Goal: Information Seeking & Learning: Find specific fact

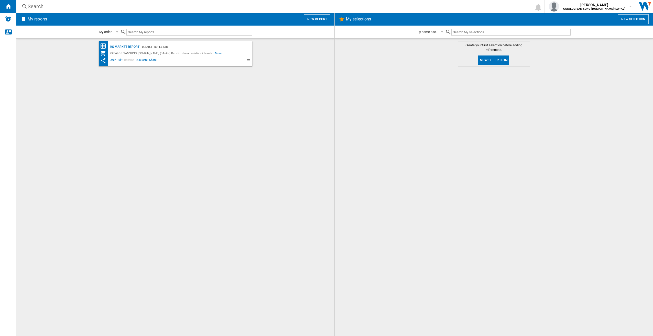
click at [133, 47] on div "KS Market Report" at bounding box center [124, 47] width 30 height 6
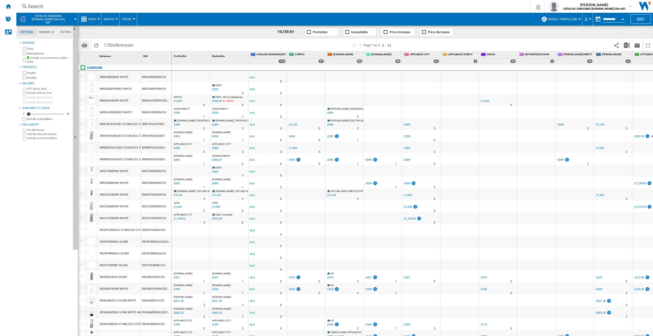
click at [81, 44] on md-icon "Options" at bounding box center [84, 45] width 6 height 6
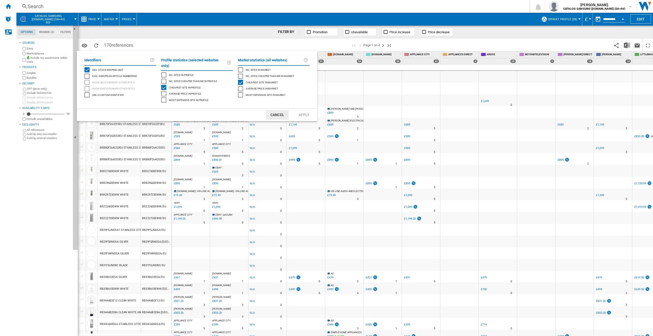
click at [180, 43] on md-backdrop at bounding box center [326, 168] width 653 height 336
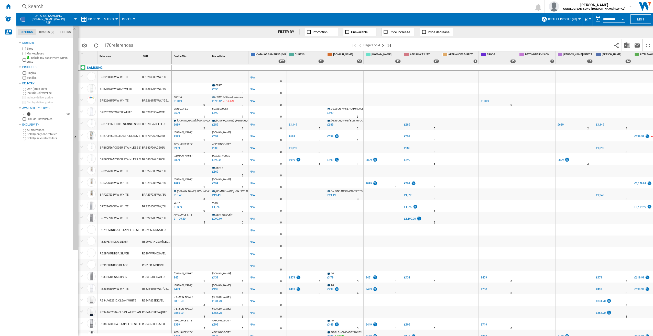
click at [164, 42] on span at bounding box center [243, 45] width 215 height 12
click at [144, 50] on span at bounding box center [243, 45] width 215 height 12
click at [118, 55] on div "Reference 1" at bounding box center [120, 55] width 42 height 8
click at [156, 56] on div "SKU 1" at bounding box center [156, 55] width 29 height 8
click at [156, 79] on div "BRB260000WW/EU" at bounding box center [156, 77] width 30 height 12
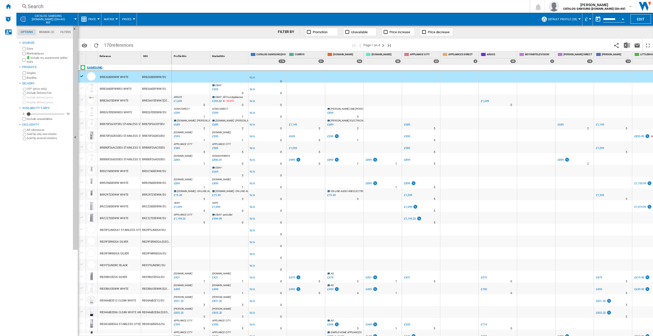
click at [166, 66] on div "SAMSUNG" at bounding box center [125, 71] width 93 height 12
click at [156, 58] on div "SKU 1" at bounding box center [156, 55] width 29 height 8
click at [93, 21] on span "Price" at bounding box center [92, 19] width 8 height 3
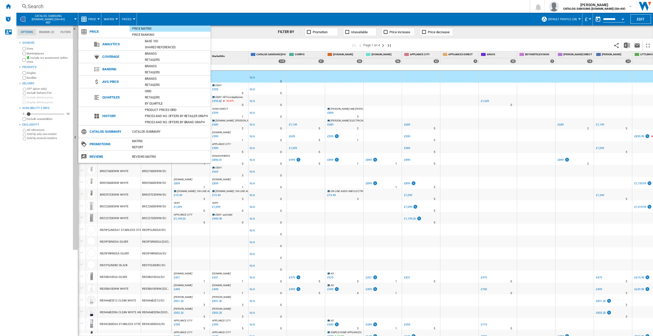
click at [189, 16] on md-backdrop at bounding box center [326, 168] width 653 height 336
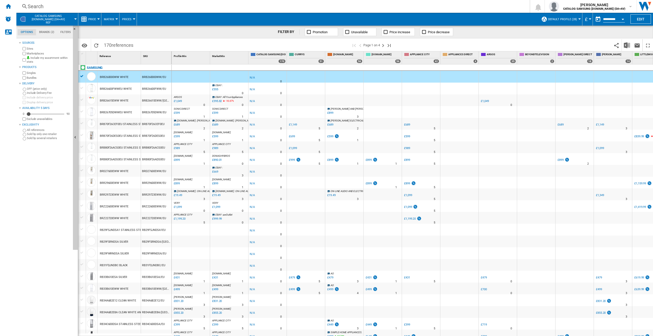
click at [40, 33] on md-tab-item "Brands (2)" at bounding box center [46, 32] width 21 height 6
click at [21, 34] on md-tab-item "Options" at bounding box center [27, 32] width 18 height 6
click at [34, 21] on span "CATALOG SAMSUNG [DOMAIN_NAME] (DA+AV) Ref" at bounding box center [48, 19] width 40 height 10
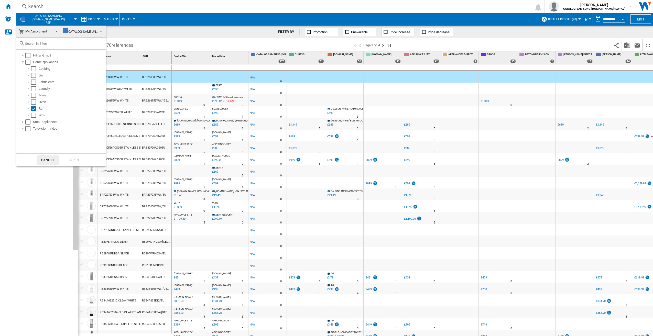
click at [146, 18] on md-backdrop at bounding box center [326, 168] width 653 height 336
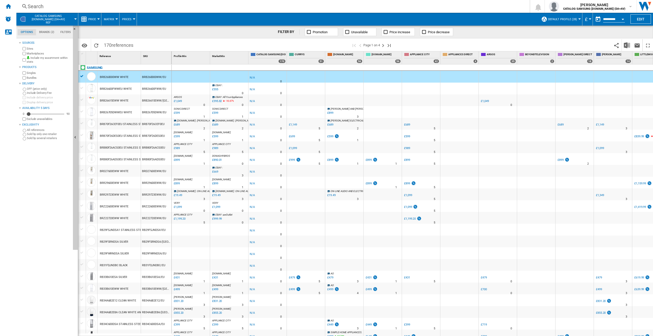
click at [36, 6] on div "Search" at bounding box center [272, 6] width 489 height 7
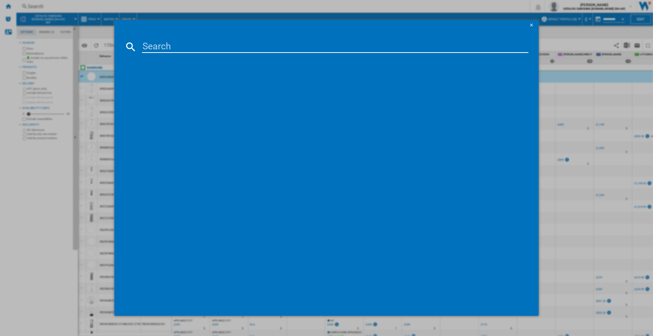
click at [152, 46] on input at bounding box center [335, 47] width 387 height 12
paste input "NZ64B4016FK"
type input "NZ64B4016FK"
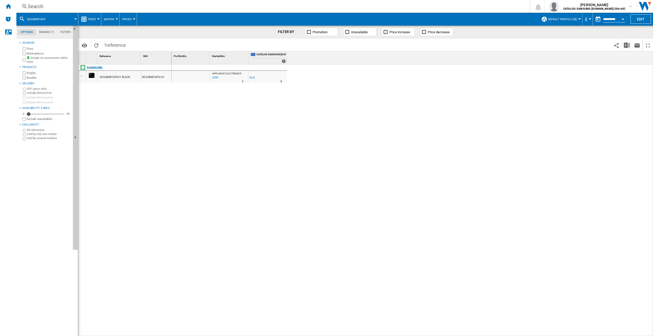
click at [52, 18] on div "NZ64B4016FK" at bounding box center [47, 19] width 57 height 13
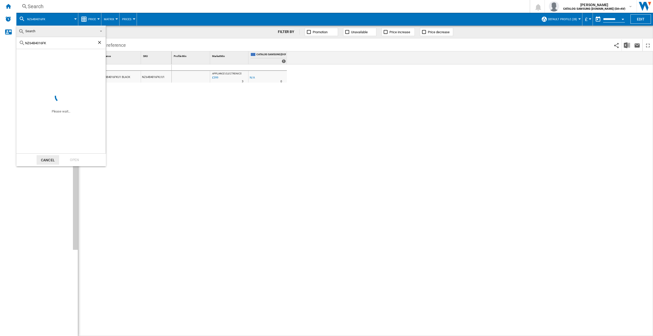
click at [54, 44] on input "NZ64B4016FK" at bounding box center [61, 43] width 72 height 4
click at [130, 107] on md-backdrop at bounding box center [326, 168] width 653 height 336
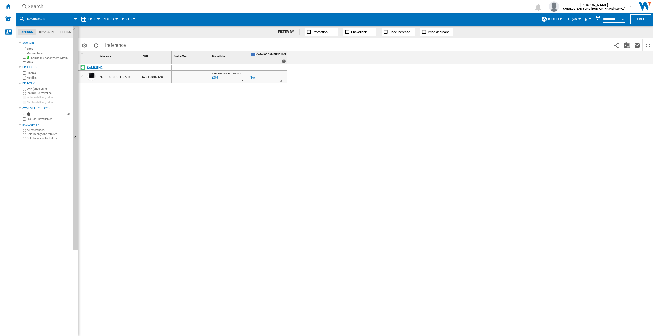
click at [65, 32] on md-tab-item "Filters" at bounding box center [65, 32] width 17 height 6
click at [116, 35] on div "FILTER BY Promotion Unavailable Price increase Price decrease" at bounding box center [365, 32] width 575 height 13
click at [121, 40] on span "1 reference" at bounding box center [114, 44] width 27 height 11
click at [54, 20] on span at bounding box center [63, 19] width 23 height 13
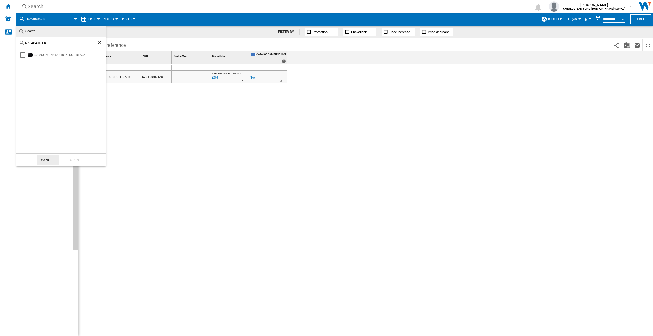
click at [65, 44] on input "NZ64B4016FK" at bounding box center [61, 43] width 72 height 4
click at [63, 54] on div "SAMSUNG NZ64B4016FKU1 BLACK" at bounding box center [69, 54] width 71 height 5
click at [76, 155] on div "Open" at bounding box center [74, 159] width 23 height 9
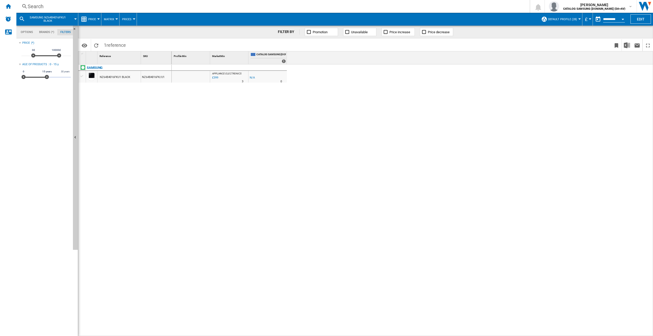
click at [58, 20] on span "SAMSUNG NZ64B4016FKU1 BLACK" at bounding box center [47, 19] width 41 height 7
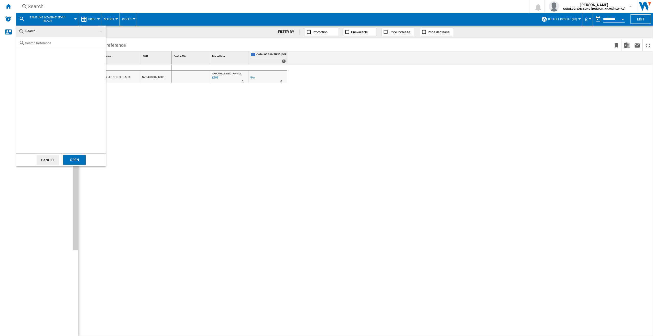
click at [51, 44] on input "text" at bounding box center [64, 43] width 78 height 4
paste input "NZ64B4016FK"
type input "NZ64B4016FK"
click at [70, 159] on div "Open" at bounding box center [74, 159] width 23 height 9
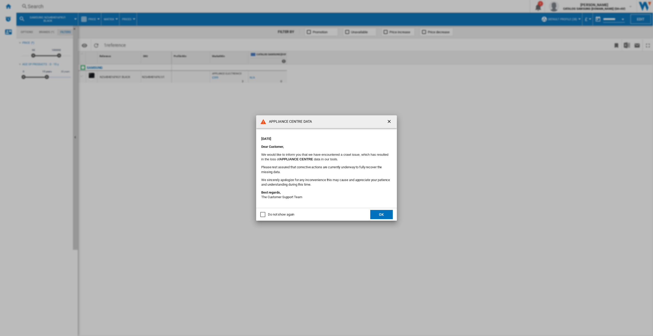
click at [383, 216] on button "OK" at bounding box center [381, 214] width 23 height 9
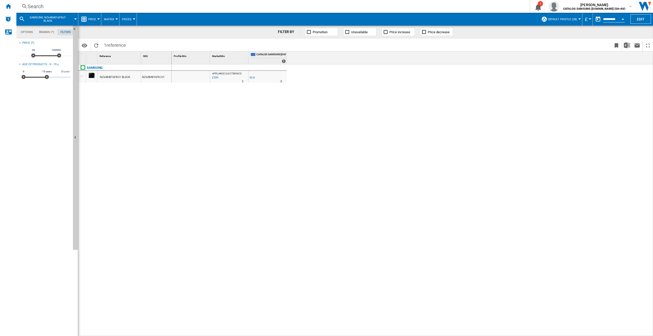
click at [61, 19] on span "SAMSUNG NZ64B4016FKU1 BLACK" at bounding box center [47, 19] width 41 height 7
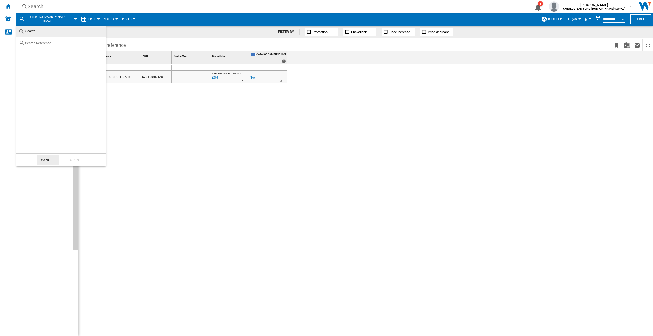
click at [71, 46] on div at bounding box center [60, 43] width 89 height 12
click at [72, 43] on input "text" at bounding box center [64, 43] width 78 height 4
click at [103, 31] on md-select-value "Search" at bounding box center [60, 32] width 89 height 12
click at [144, 28] on md-backdrop at bounding box center [326, 168] width 653 height 336
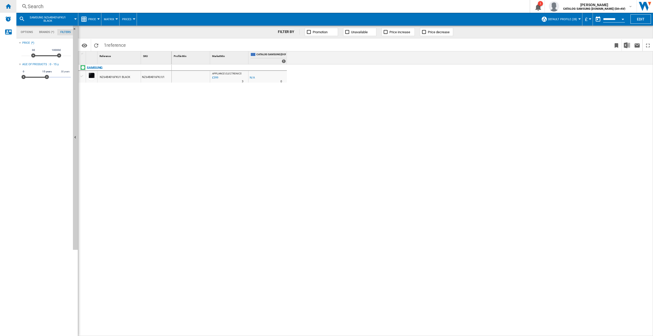
click at [9, 6] on ng-md-icon "Home" at bounding box center [8, 6] width 6 height 6
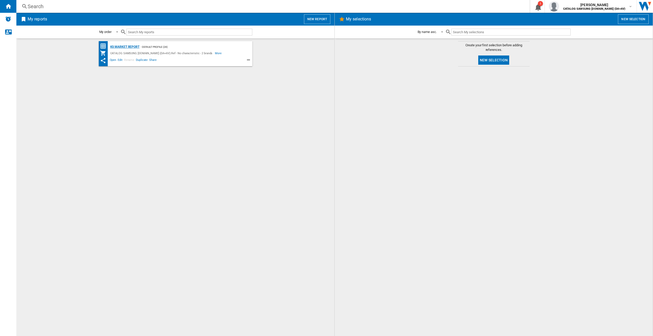
click at [118, 46] on div "KS Market Report" at bounding box center [124, 47] width 30 height 6
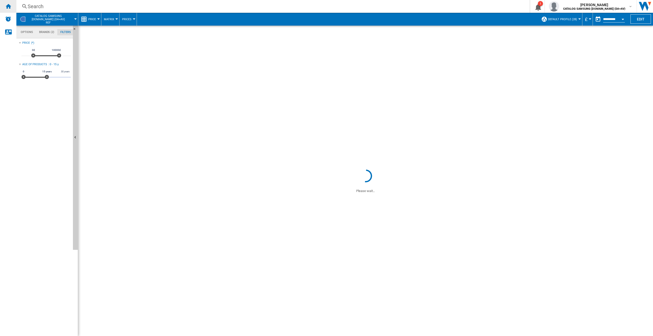
click at [5, 6] on div "Home" at bounding box center [8, 6] width 16 height 13
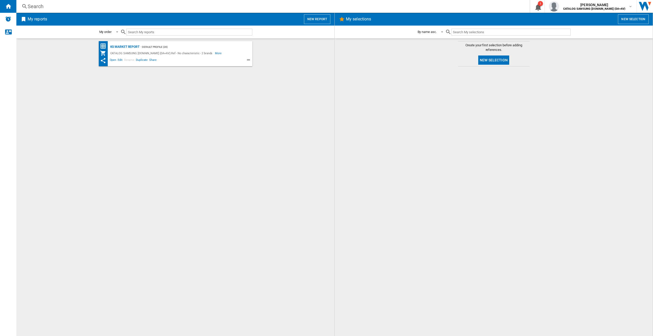
click at [41, 7] on div "Search" at bounding box center [272, 6] width 489 height 7
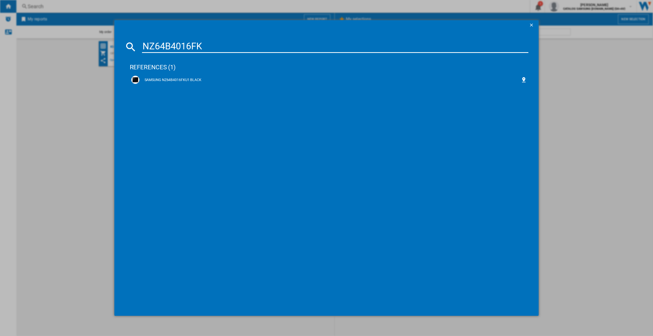
type input "NZ64B4016FK"
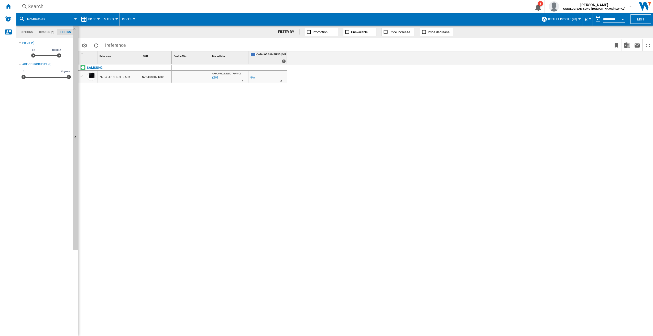
click at [128, 17] on button "Prices" at bounding box center [128, 19] width 12 height 13
click at [129, 17] on md-backdrop at bounding box center [326, 168] width 653 height 336
click at [436, 85] on div "APPLIANCE ELECTRONICS : UK APPLIANCEELECTRONICS -1.0 % £399 % N/A 3 APPLIANCE E…" at bounding box center [413, 200] width 482 height 272
click at [621, 17] on button "Open calendar" at bounding box center [622, 18] width 9 height 9
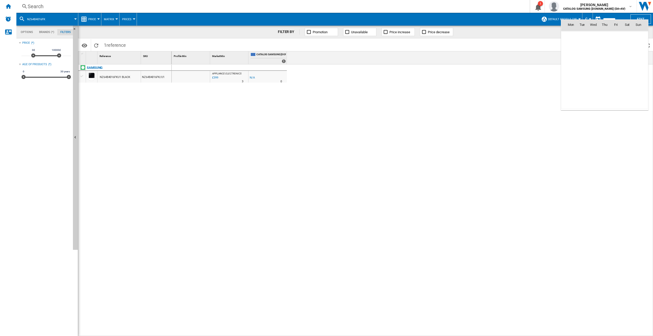
scroll to position [2441, 0]
click at [544, 52] on div at bounding box center [326, 168] width 653 height 336
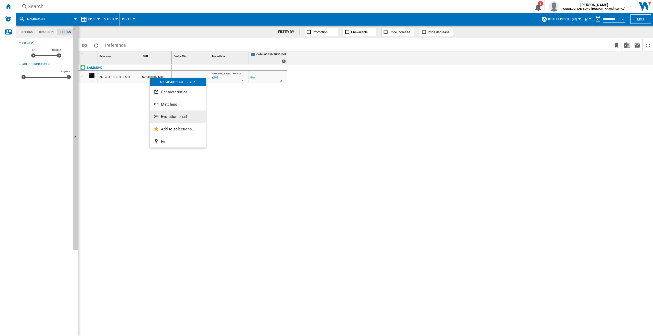
click at [169, 121] on button "Evolution chart" at bounding box center [178, 117] width 56 height 12
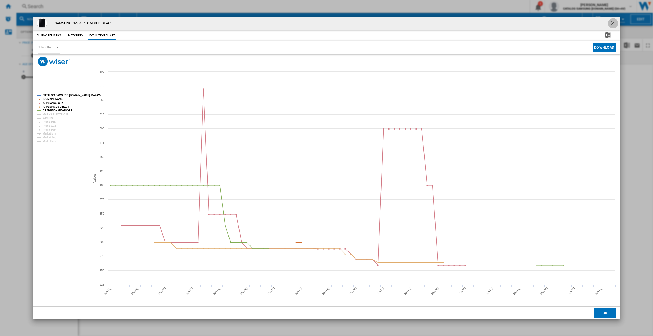
click at [614, 18] on button "Product popup" at bounding box center [613, 23] width 10 height 10
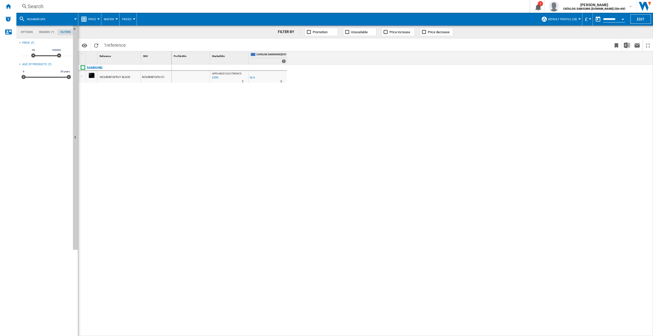
click at [54, 17] on span at bounding box center [63, 19] width 23 height 13
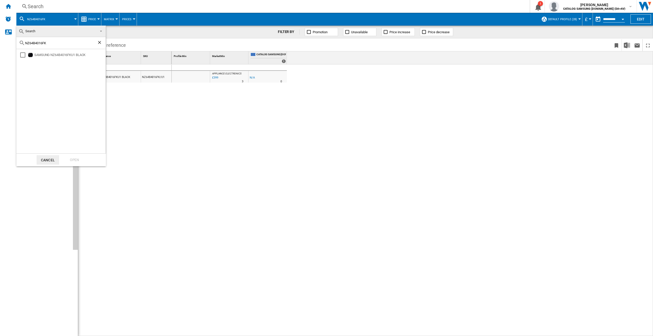
drag, startPoint x: 55, startPoint y: 45, endPoint x: -1, endPoint y: 44, distance: 56.3
click at [0, 44] on html "In order to access Insight, please log out and log in again OK NEW Search Searc…" at bounding box center [326, 168] width 653 height 336
paste input "NQ5B4353FBK"
type input "NQ5B4353FBK"
click at [71, 158] on div "Open" at bounding box center [74, 159] width 23 height 9
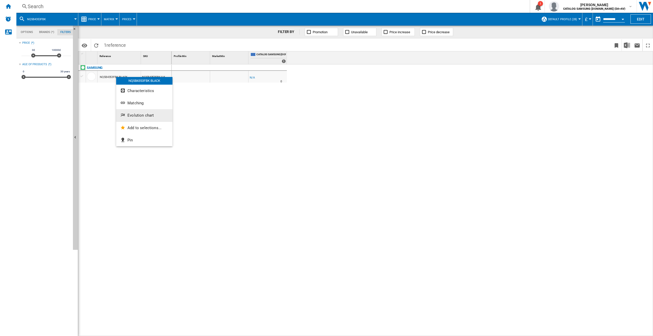
click at [148, 113] on span "Evolution chart" at bounding box center [140, 115] width 26 height 5
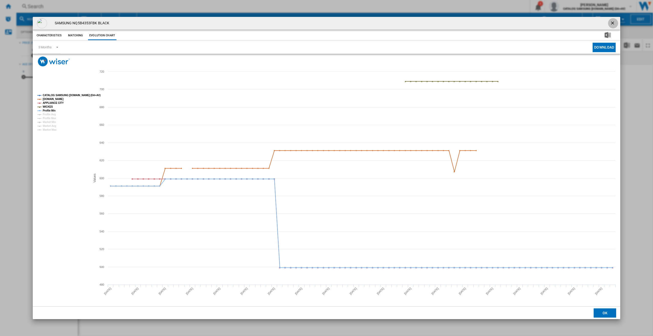
click at [612, 23] on ng-md-icon "getI18NText('BUTTONS.CLOSE_DIALOG')" at bounding box center [613, 23] width 6 height 6
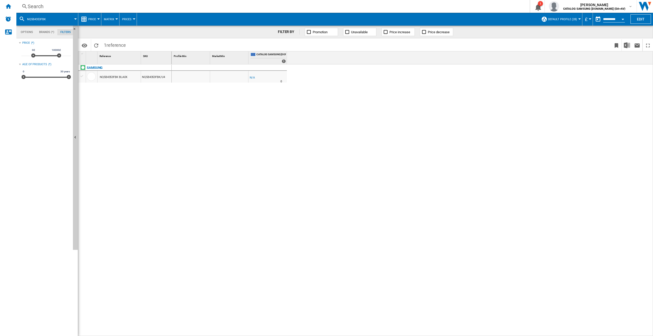
click at [51, 5] on div "Search" at bounding box center [272, 6] width 489 height 7
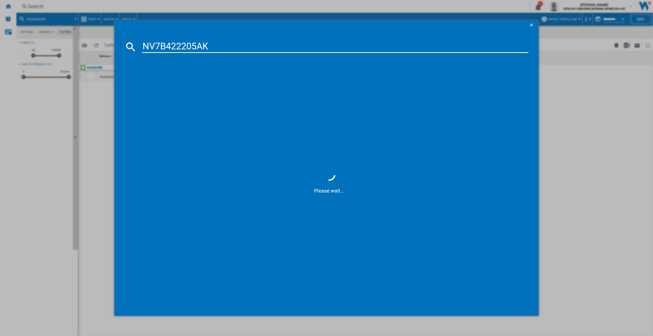
type input "NV7B422205AK"
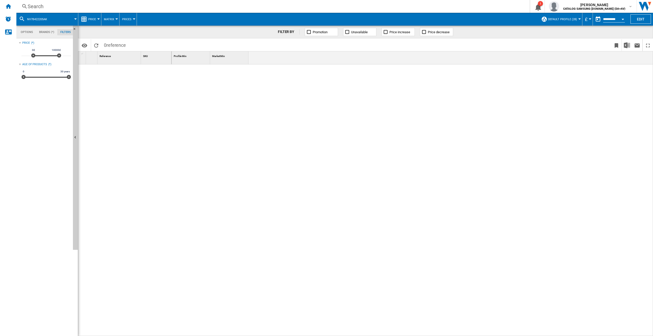
click at [47, 18] on span "NV7B422205AK" at bounding box center [37, 19] width 20 height 3
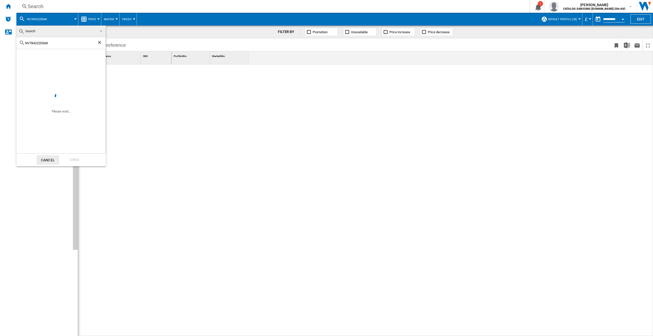
click at [70, 45] on input "NV7B422205AK" at bounding box center [61, 43] width 72 height 4
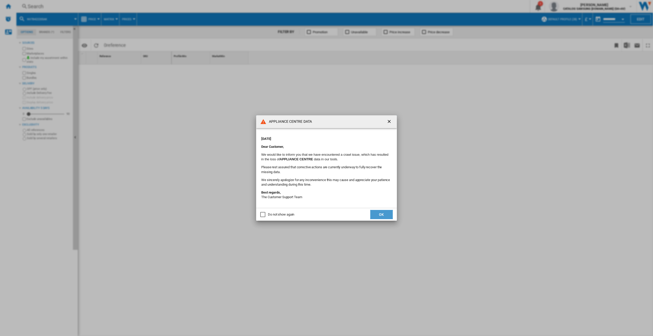
click at [373, 211] on button "OK" at bounding box center [381, 214] width 23 height 9
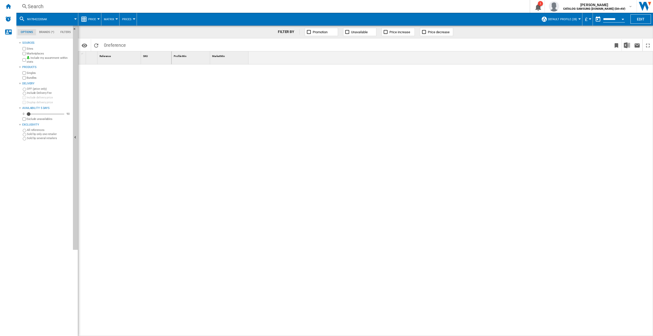
click at [49, 6] on div "Search" at bounding box center [272, 6] width 489 height 7
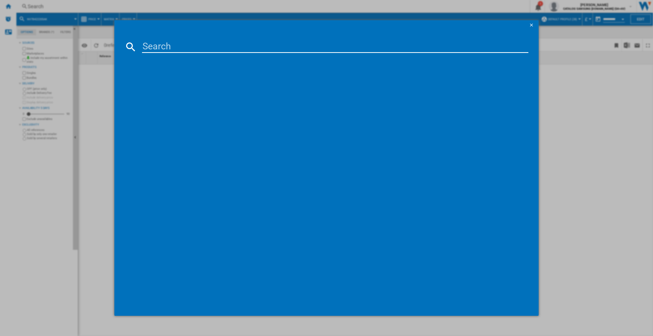
drag, startPoint x: 177, startPoint y: 38, endPoint x: 179, endPoint y: 42, distance: 4.1
click at [179, 42] on md-dialog-content at bounding box center [326, 173] width 425 height 286
click at [180, 44] on input at bounding box center [335, 47] width 387 height 12
click at [183, 47] on input at bounding box center [335, 47] width 387 height 12
paste input "NV7B4355VAK"
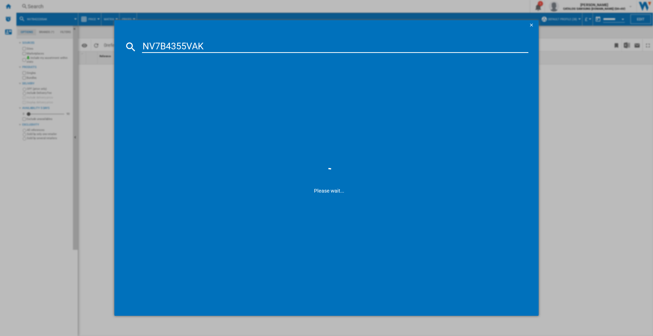
type input "NV7B4355VAK"
